Goal: Task Accomplishment & Management: Use online tool/utility

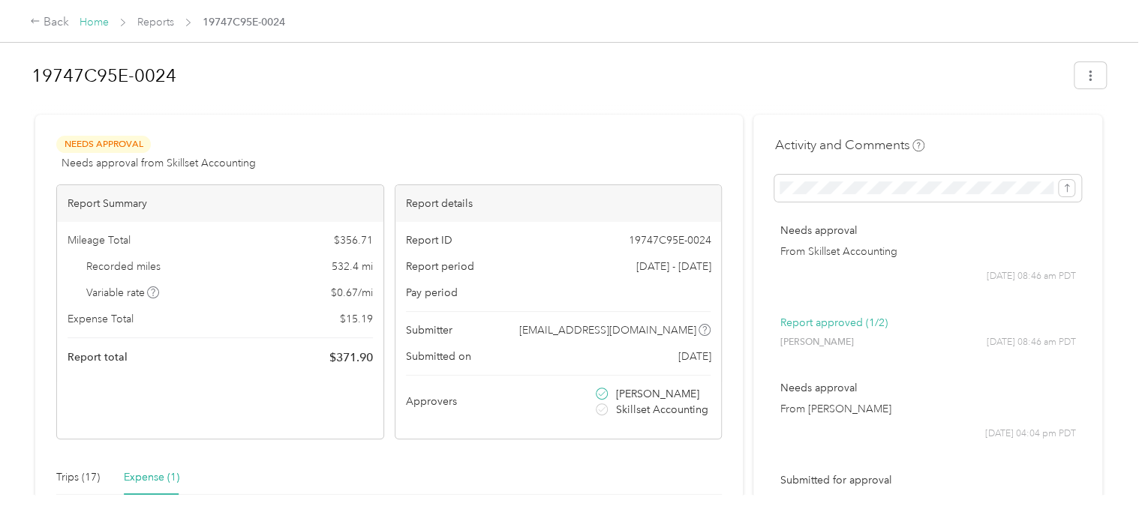
click at [93, 20] on link "Home" at bounding box center [94, 22] width 29 height 13
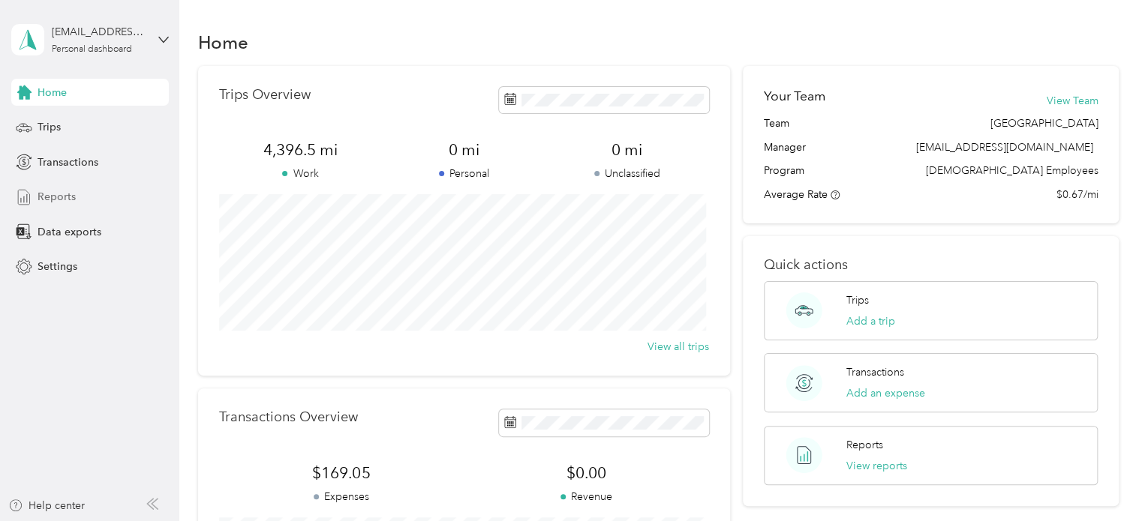
click at [39, 196] on span "Reports" at bounding box center [57, 197] width 38 height 16
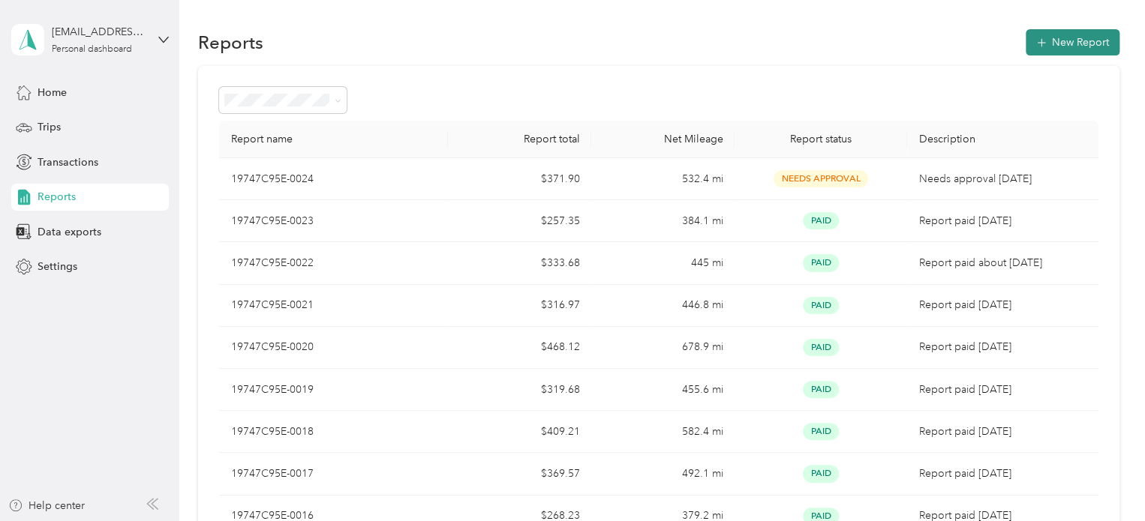
click at [1059, 38] on button "New Report" at bounding box center [1072, 42] width 94 height 26
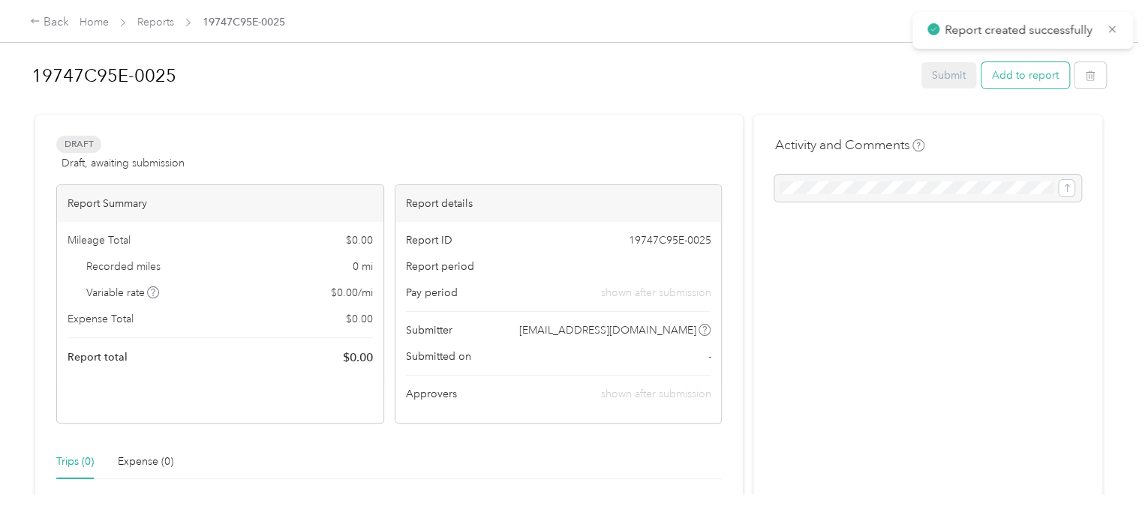
click at [1022, 72] on button "Add to report" at bounding box center [1025, 75] width 88 height 26
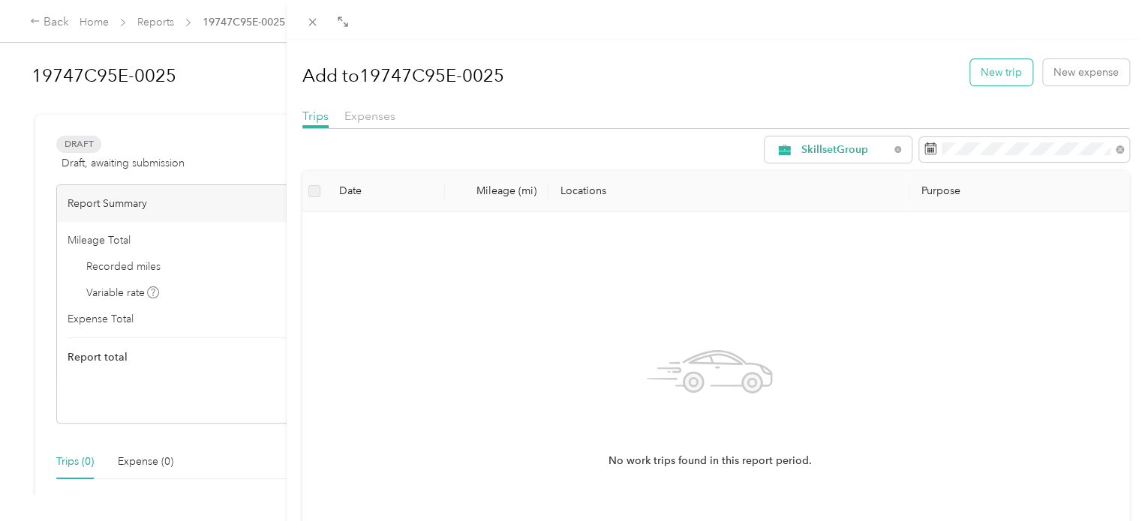
click at [988, 69] on button "New trip" at bounding box center [1001, 72] width 62 height 26
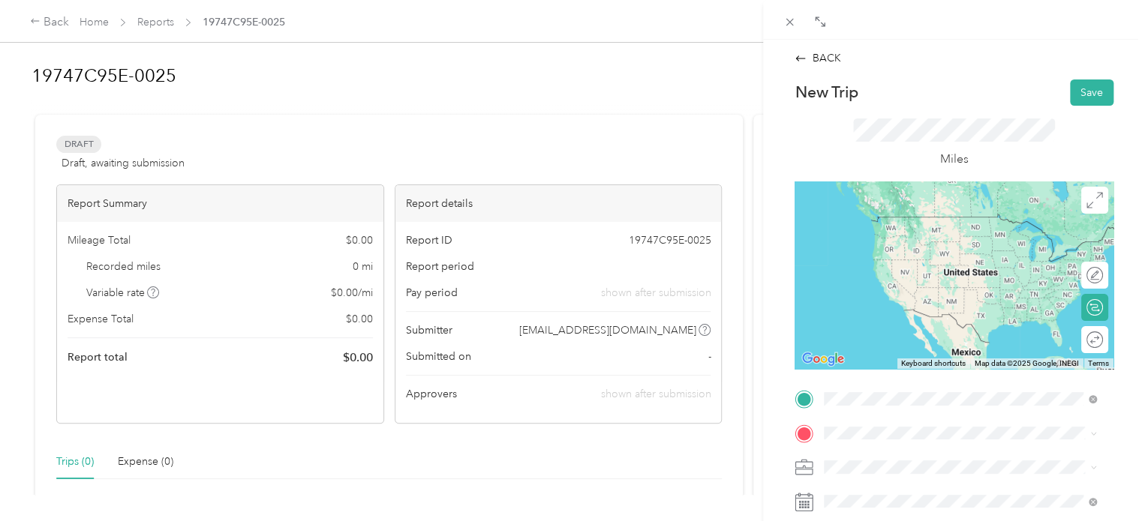
click at [878, 221] on span "[STREET_ADDRESS][US_STATE]" at bounding box center [927, 217] width 150 height 14
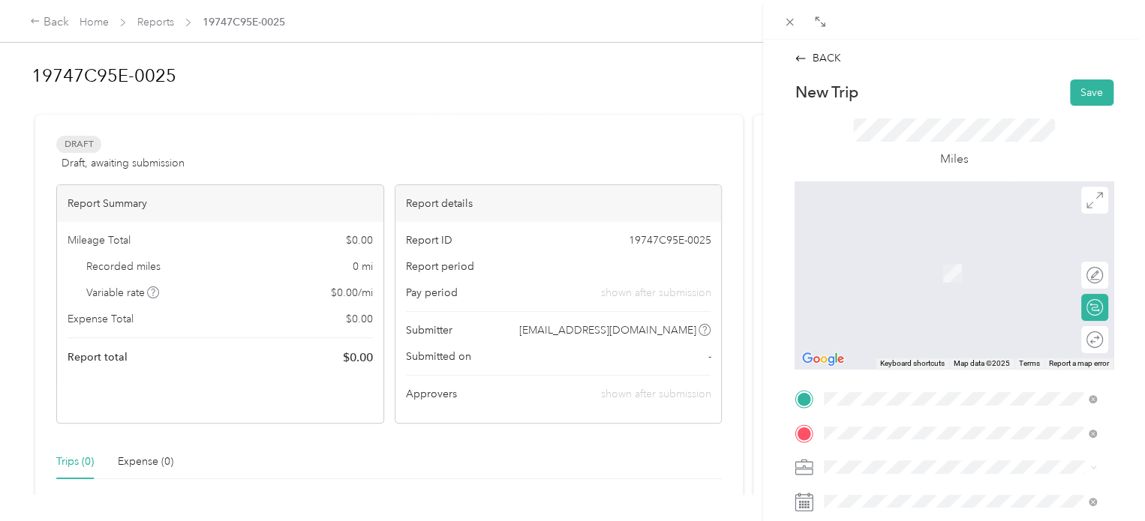
click at [908, 269] on span "[STREET_ADDRESS][PERSON_NAME][US_STATE]" at bounding box center [968, 267] width 233 height 14
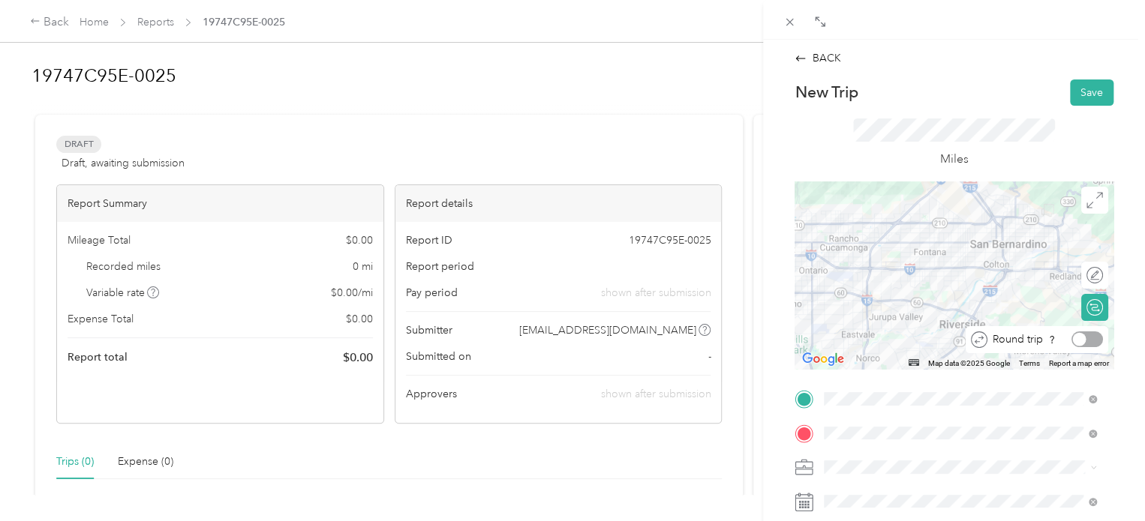
click at [1073, 341] on div at bounding box center [1080, 340] width 14 height 14
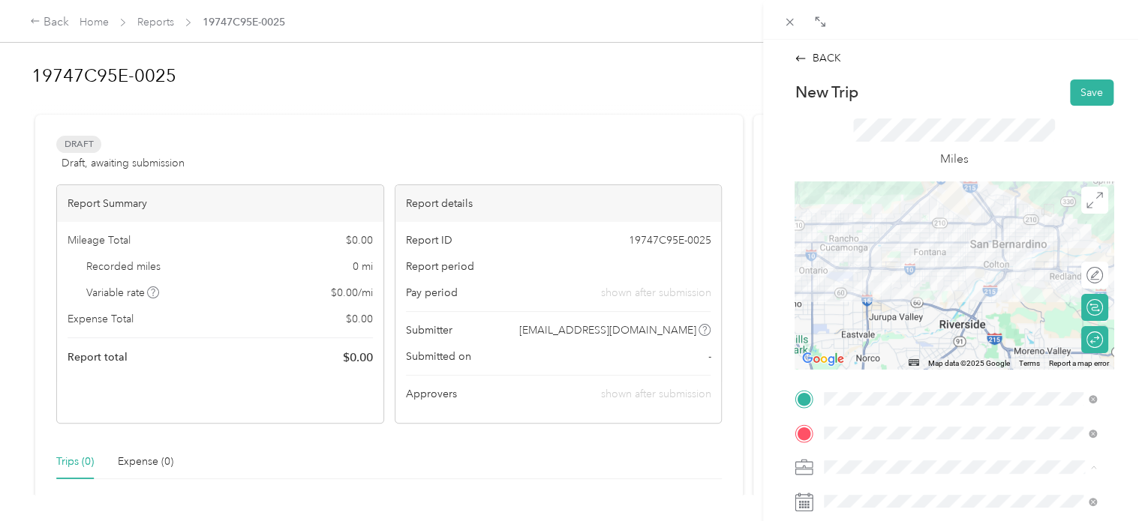
click at [864, 416] on span "SkillsetGroup" at bounding box center [860, 414] width 63 height 13
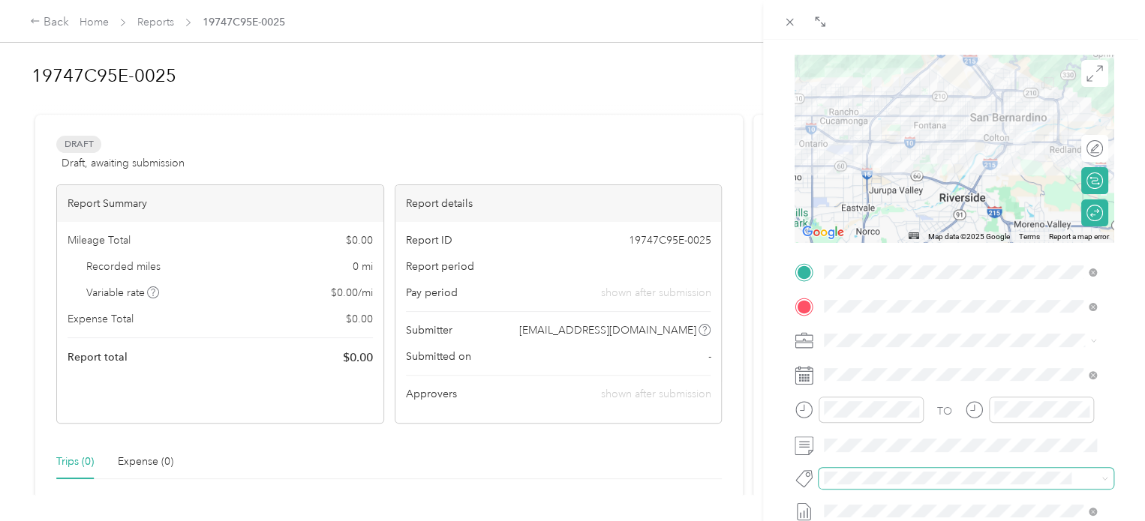
scroll to position [150, 0]
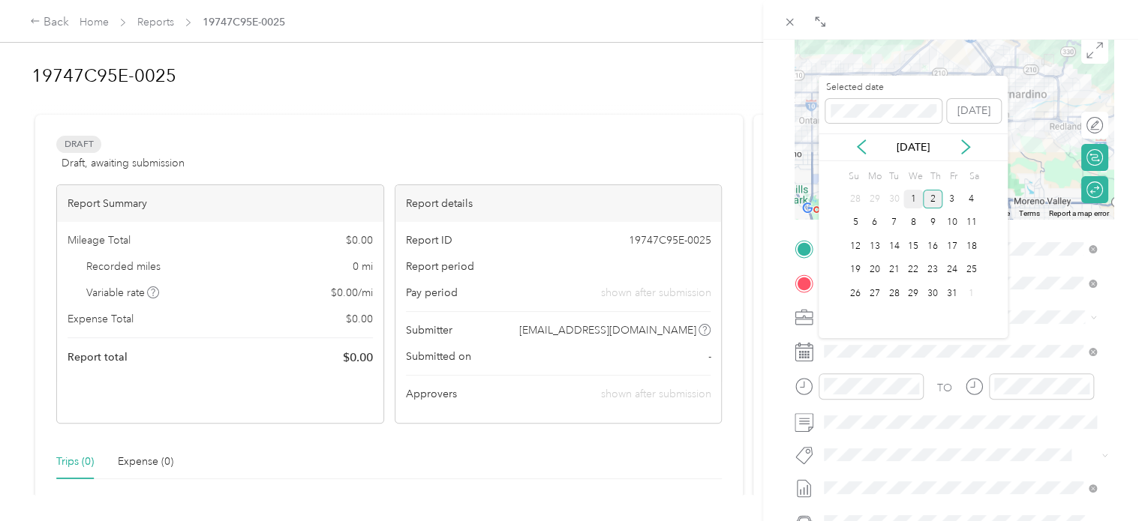
click at [911, 196] on div "1" at bounding box center [913, 199] width 20 height 19
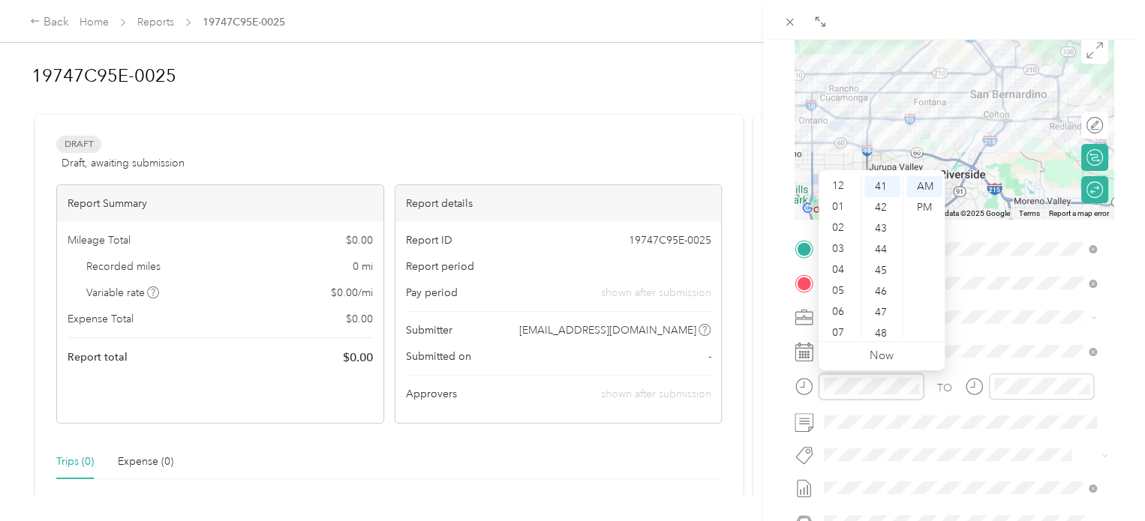
scroll to position [0, 0]
click at [838, 205] on div "01" at bounding box center [839, 207] width 36 height 21
click at [879, 185] on div "00" at bounding box center [882, 186] width 36 height 21
click at [924, 206] on div "PM" at bounding box center [924, 207] width 36 height 21
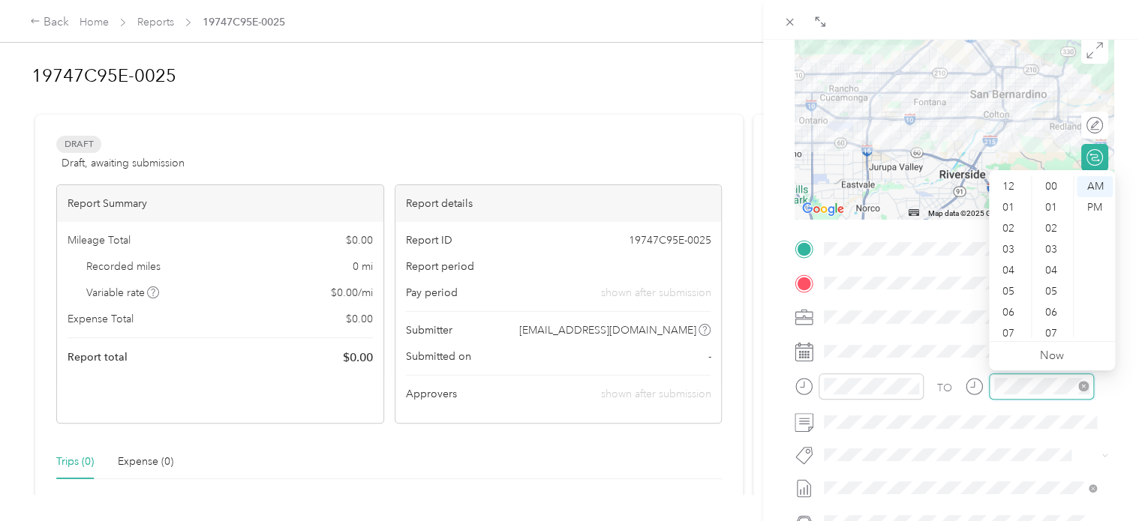
scroll to position [90, 0]
click at [1007, 199] on div "05" at bounding box center [1010, 201] width 36 height 21
click at [1047, 185] on div "00" at bounding box center [1052, 186] width 36 height 21
click at [1095, 208] on div "PM" at bounding box center [1094, 207] width 36 height 21
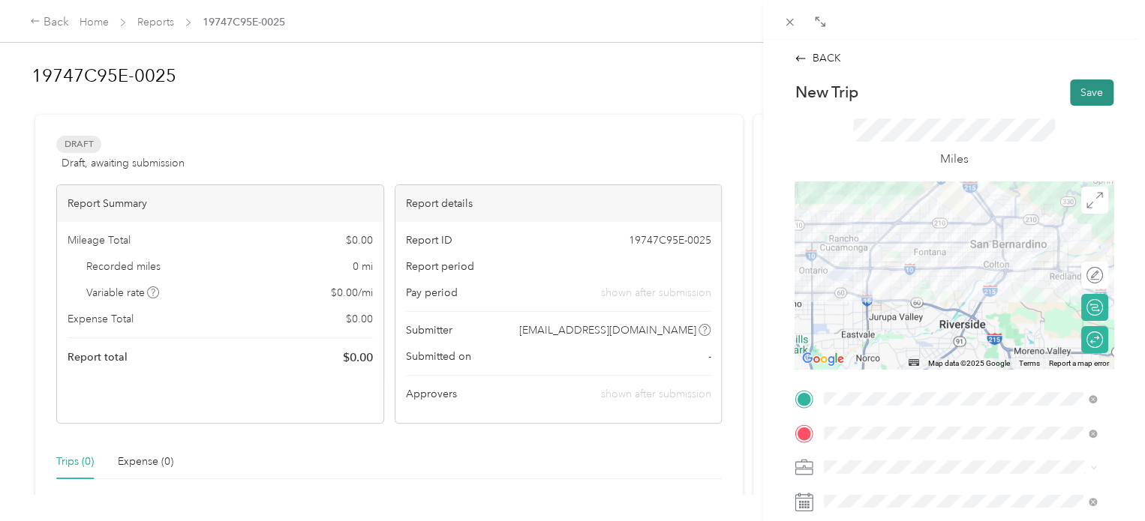
click at [1082, 91] on button "Save" at bounding box center [1092, 93] width 44 height 26
